Goal: Task Accomplishment & Management: Use online tool/utility

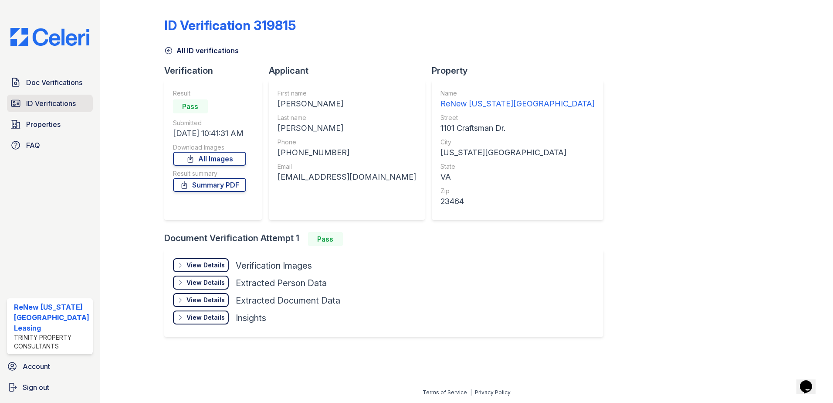
click at [47, 98] on span "ID Verifications" at bounding box center [51, 103] width 50 height 10
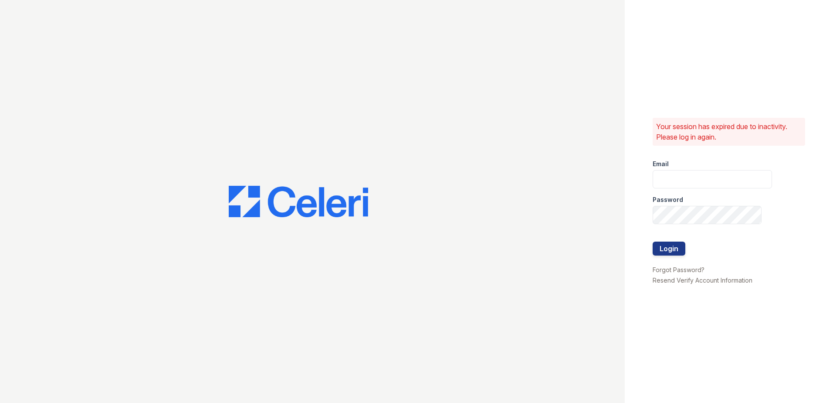
type input "renewvirginiabeach@trinity-pm.com"
click at [677, 248] on button "Login" at bounding box center [669, 248] width 33 height 14
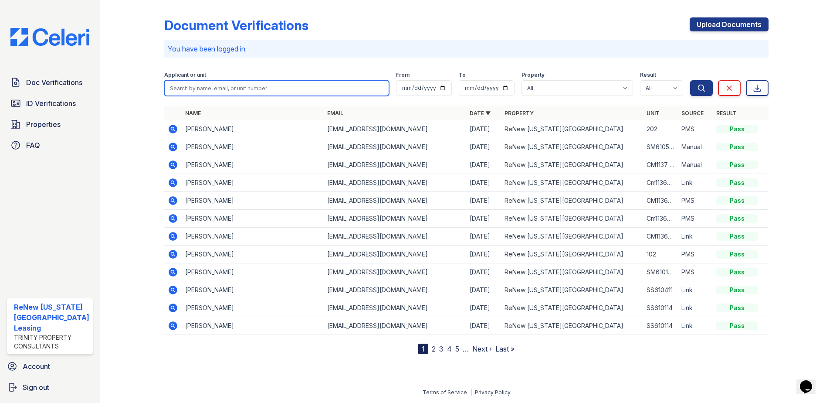
click at [197, 90] on input "search" at bounding box center [276, 88] width 225 height 16
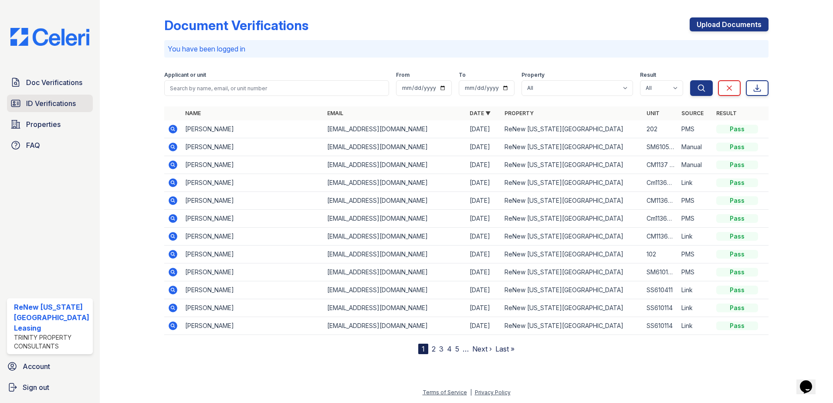
click at [64, 102] on span "ID Verifications" at bounding box center [51, 103] width 50 height 10
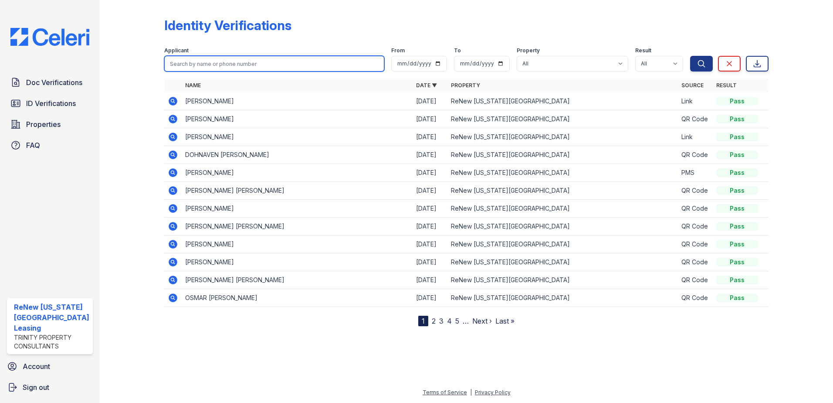
click at [239, 67] on input "search" at bounding box center [274, 64] width 221 height 16
type input "bolonas"
click at [690, 56] on button "Search" at bounding box center [701, 64] width 23 height 16
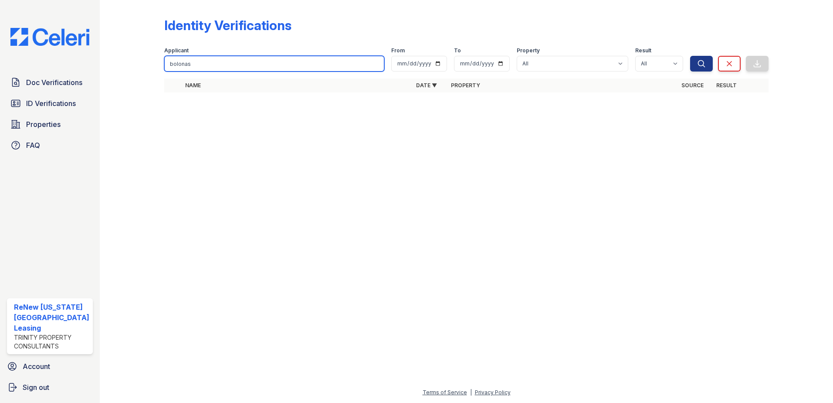
drag, startPoint x: 203, startPoint y: 64, endPoint x: 136, endPoint y: 61, distance: 66.7
click at [136, 61] on div "Identity Verifications Filter Applicant [GEOGRAPHIC_DATA] From To Property All …" at bounding box center [467, 57] width 706 height 115
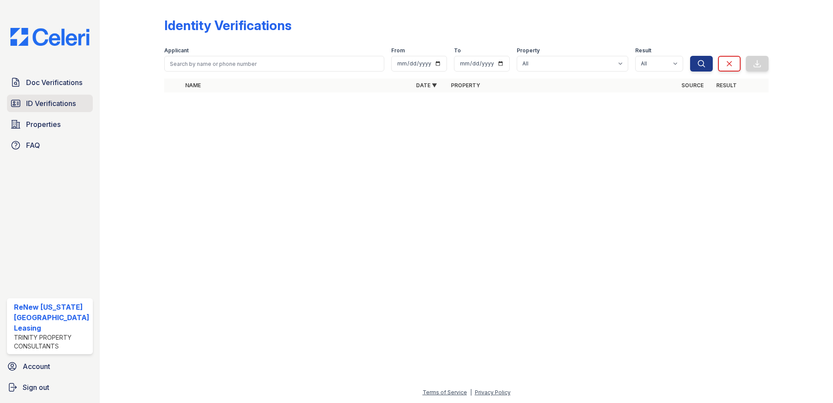
click at [51, 100] on span "ID Verifications" at bounding box center [51, 103] width 50 height 10
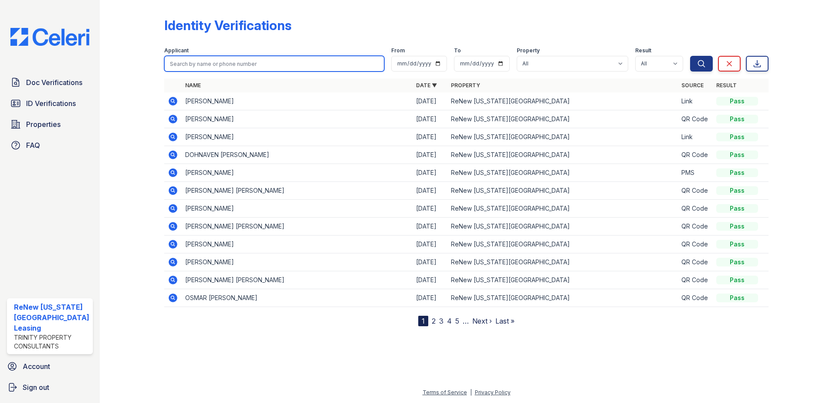
click at [221, 60] on input "search" at bounding box center [274, 64] width 221 height 16
type input "victoria"
click at [690, 56] on button "Search" at bounding box center [701, 64] width 23 height 16
